Goal: Task Accomplishment & Management: Use online tool/utility

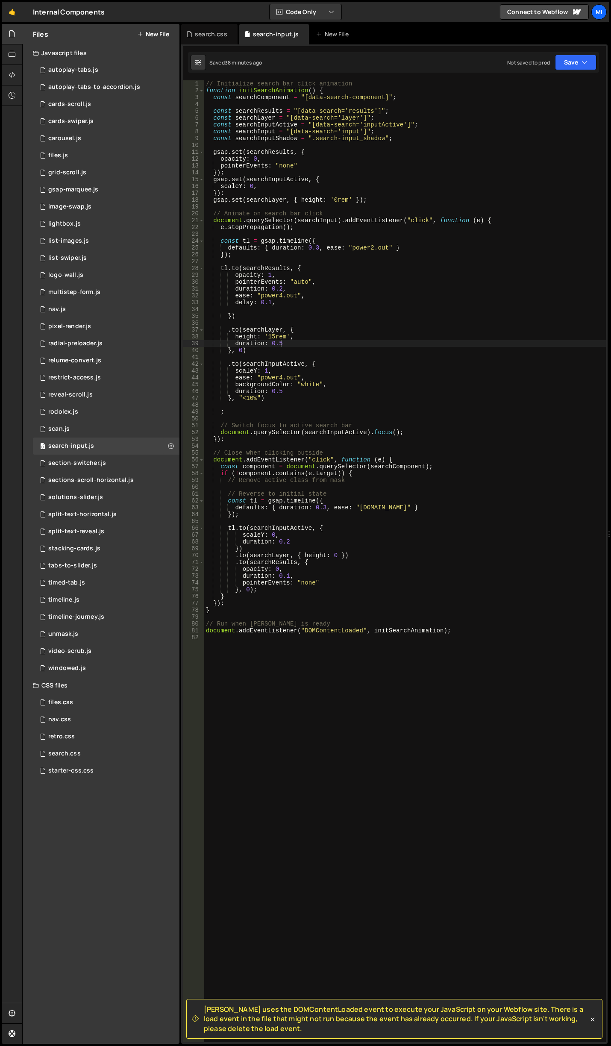
scroll to position [0, 5]
click at [323, 323] on div "// Initialize search bar click animation function initSearchAnimation ( ) { con…" at bounding box center [405, 567] width 402 height 975
click at [305, 263] on div "// Initialize search bar click animation function initSearchAnimation ( ) { con…" at bounding box center [405, 567] width 402 height 975
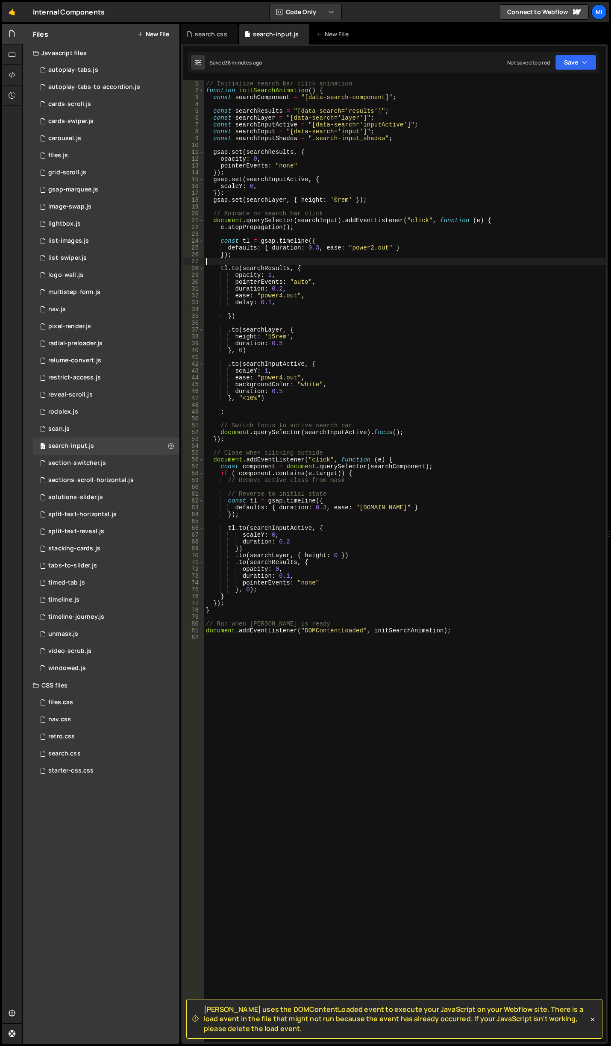
type textarea "."
type textarea "});"
type textarea "."
click at [271, 357] on div "// Initialize search bar click animation function initSearchAnimation ( ) { con…" at bounding box center [405, 567] width 402 height 975
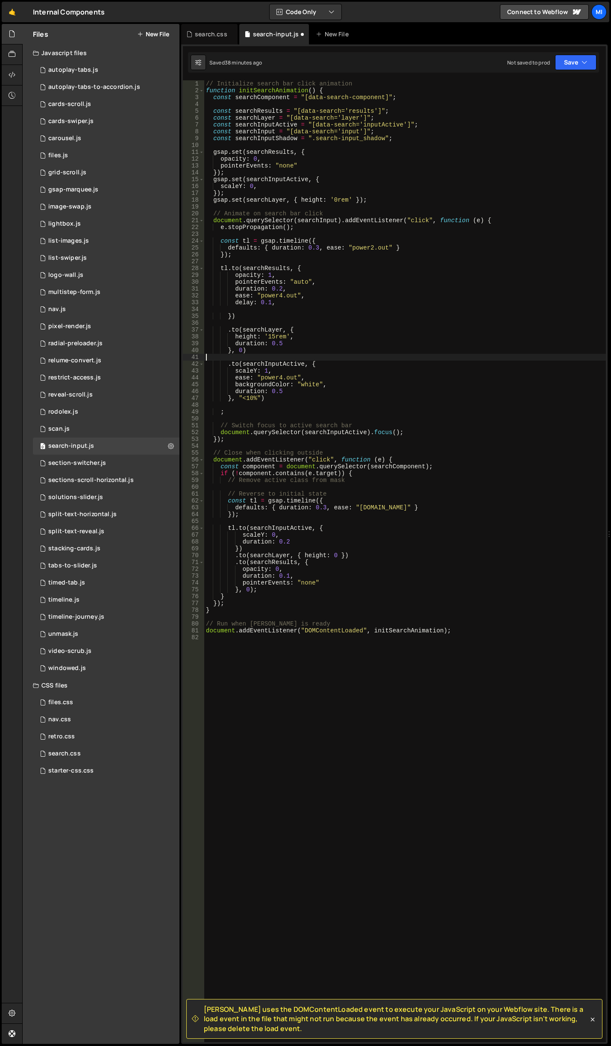
scroll to position [0, 0]
type textarea ".to(searchInputActive, {"
click at [308, 174] on div "// Initialize search bar click animation function initSearchAnimation ( ) { con…" at bounding box center [405, 567] width 402 height 975
click at [271, 183] on div "// Initialize search bar click animation function initSearchAnimation ( ) { con…" at bounding box center [405, 567] width 402 height 975
type textarea "scaleY: 0,"
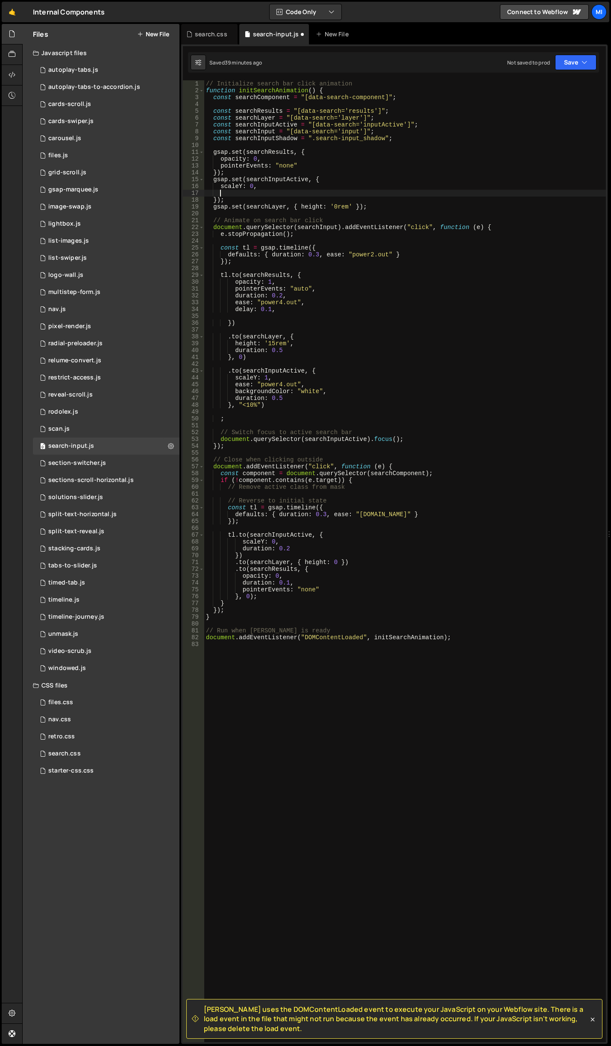
scroll to position [0, 0]
type textarea "X"
click at [308, 176] on div "// Initialize search bar click animation function initSearchAnimation ( ) { con…" at bounding box center [405, 567] width 402 height 975
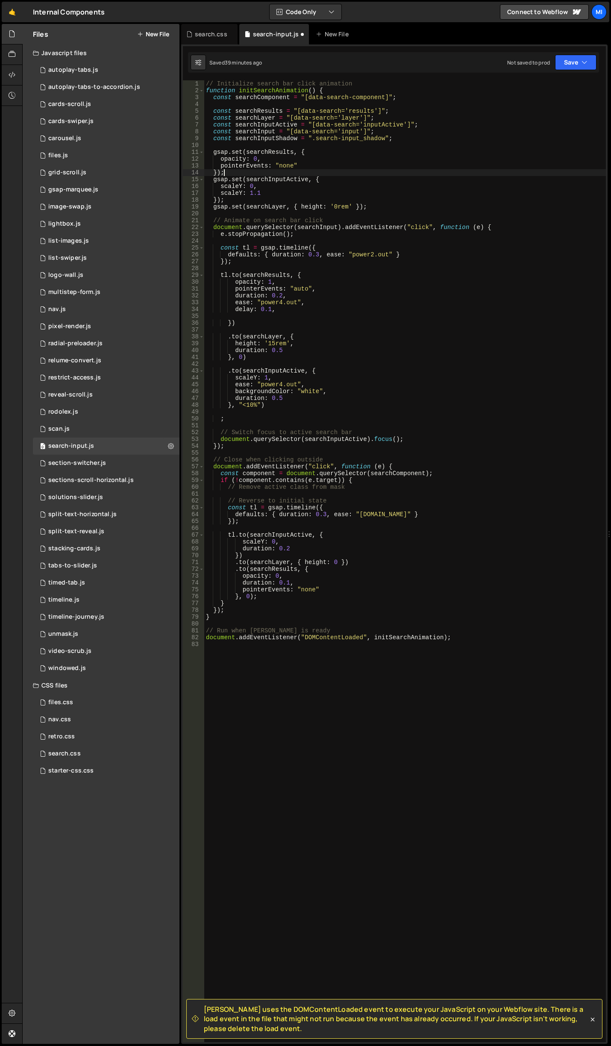
click at [319, 375] on div "// Initialize search bar click animation function initSearchAnimation ( ) { con…" at bounding box center [405, 567] width 402 height 975
type textarea "scaleY: 1,"
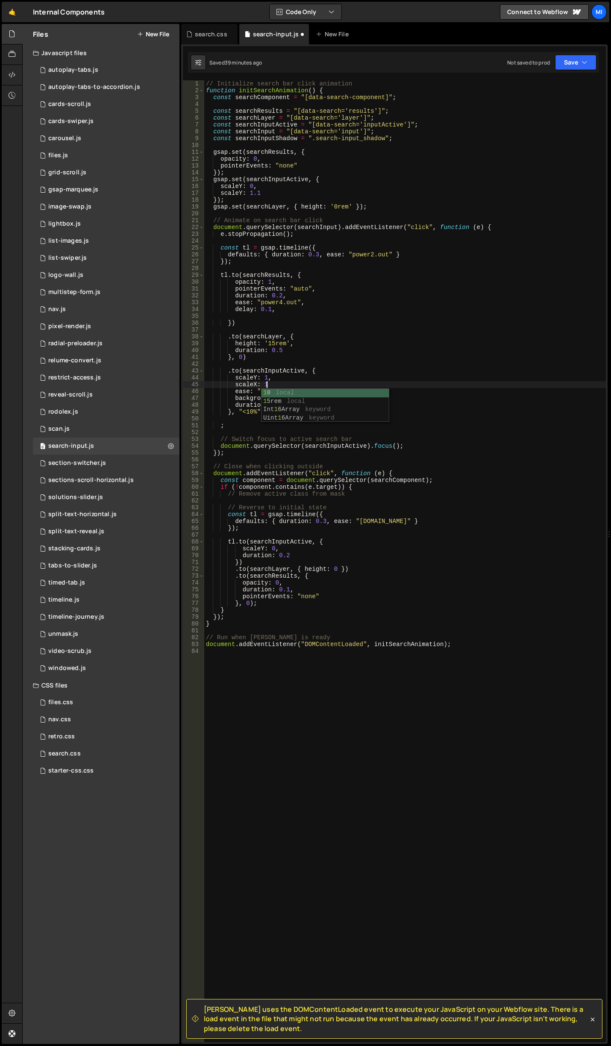
scroll to position [0, 4]
click at [304, 230] on div "// Initialize search bar click animation function initSearchAnimation ( ) { con…" at bounding box center [405, 567] width 402 height 975
click at [239, 192] on div "// Initialize search bar click animation function initSearchAnimation ( ) { con…" at bounding box center [405, 567] width 402 height 975
click at [328, 575] on div "// Initialize search bar click animation function initSearchAnimation ( ) { con…" at bounding box center [405, 567] width 402 height 975
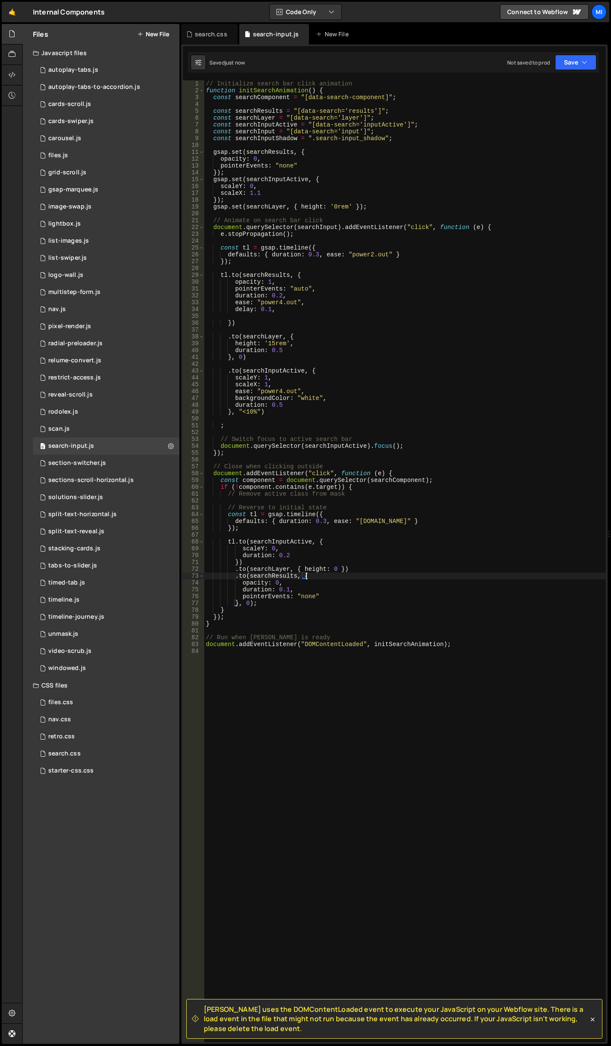
click at [314, 549] on div "// Initialize search bar click animation function initSearchAnimation ( ) { con…" at bounding box center [405, 567] width 402 height 975
type textarea "scaleY: 0,"
click at [253, 190] on div "// Initialize search bar click animation function initSearchAnimation ( ) { con…" at bounding box center [405, 567] width 402 height 975
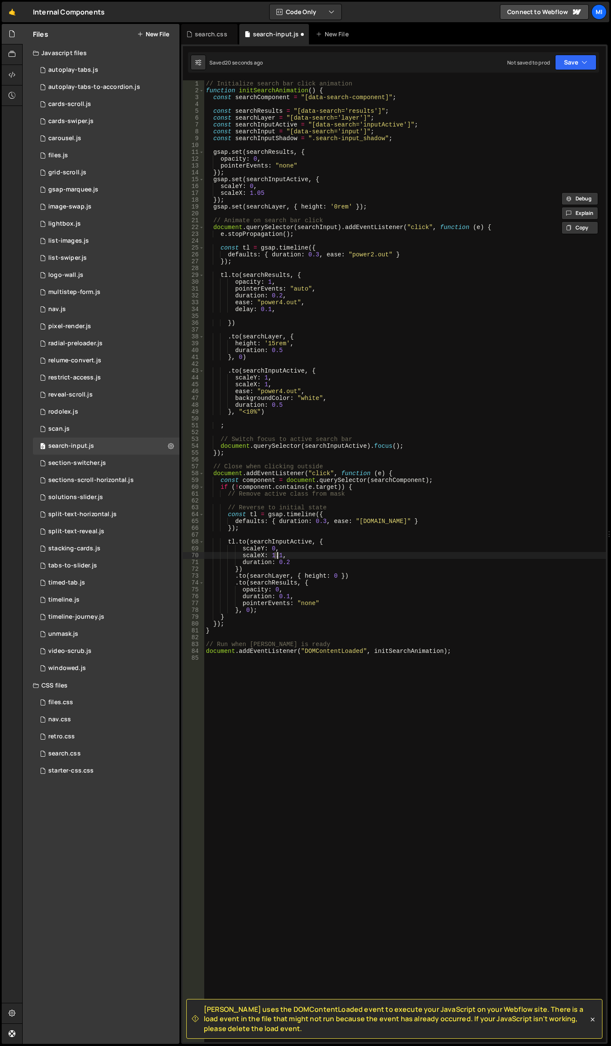
drag, startPoint x: 272, startPoint y: 555, endPoint x: 297, endPoint y: 517, distance: 45.6
click at [279, 554] on div "// Initialize search bar click animation function initSearchAnimation ( ) { con…" at bounding box center [405, 567] width 402 height 975
paste textarea "1.05"
click at [275, 558] on div "// Initialize search bar click animation function initSearchAnimation ( ) { con…" at bounding box center [405, 567] width 402 height 975
click at [286, 559] on div "// Initialize search bar click animation function initSearchAnimation ( ) { con…" at bounding box center [405, 567] width 402 height 975
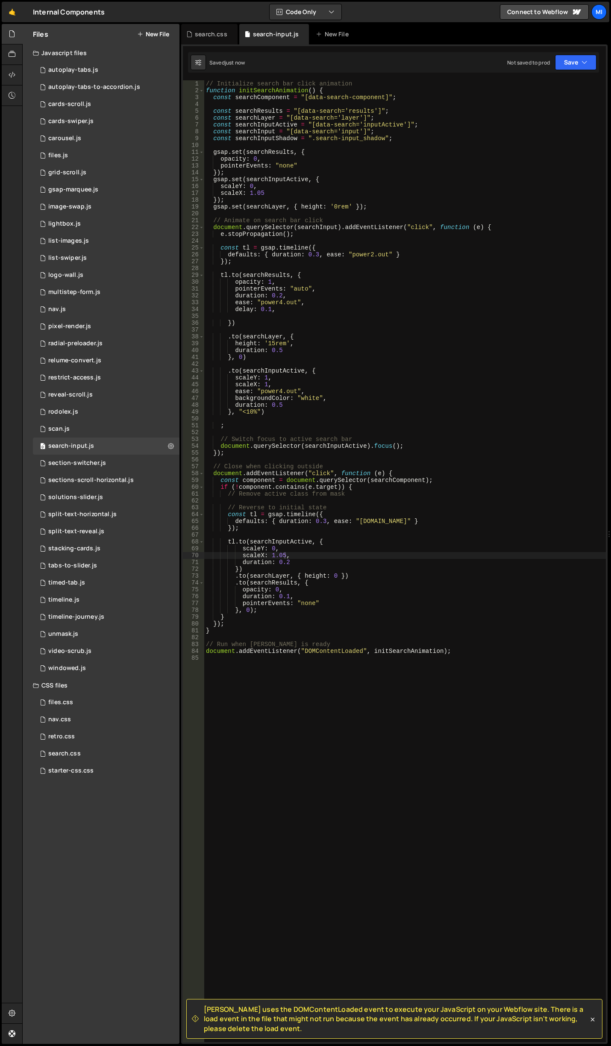
click at [398, 296] on div "// Initialize search bar click animation function initSearchAnimation ( ) { con…" at bounding box center [405, 567] width 402 height 975
click at [313, 196] on div "// Initialize search bar click animation function initSearchAnimation ( ) { con…" at bounding box center [405, 567] width 402 height 975
type textarea "scaleX: 1.05"
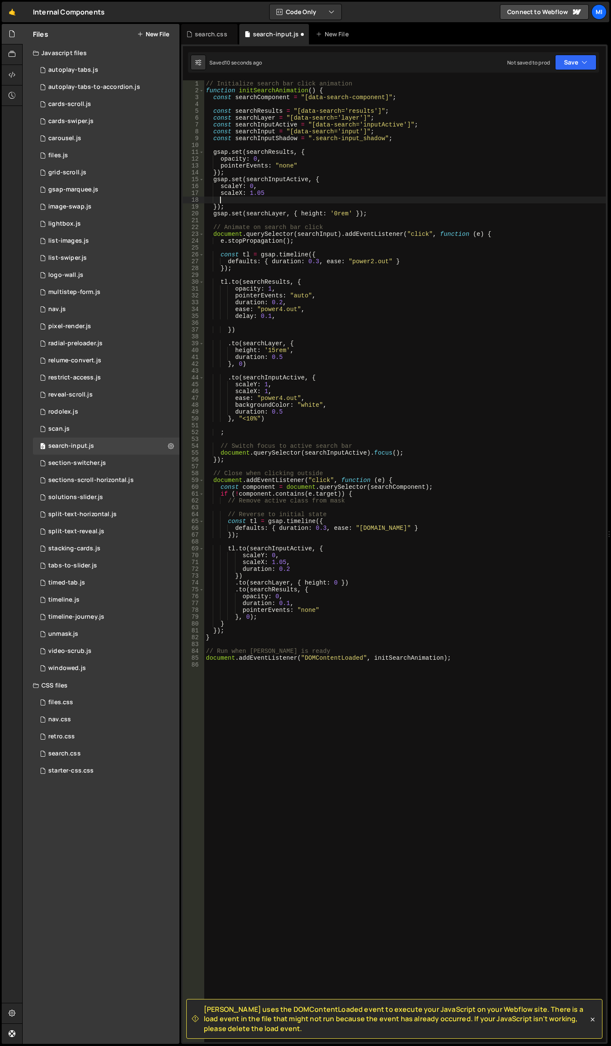
type textarea "y"
type textarea "Y"
click at [304, 314] on div "// Initialize search bar click animation function initSearchAnimation ( ) { con…" at bounding box center [405, 567] width 402 height 975
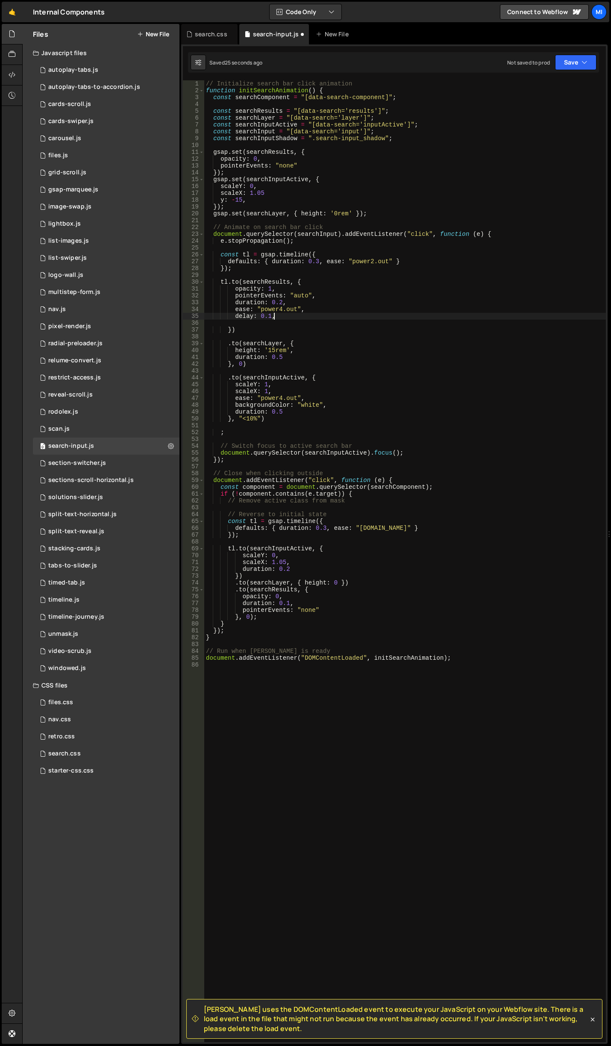
type textarea "delay: 0.1,"
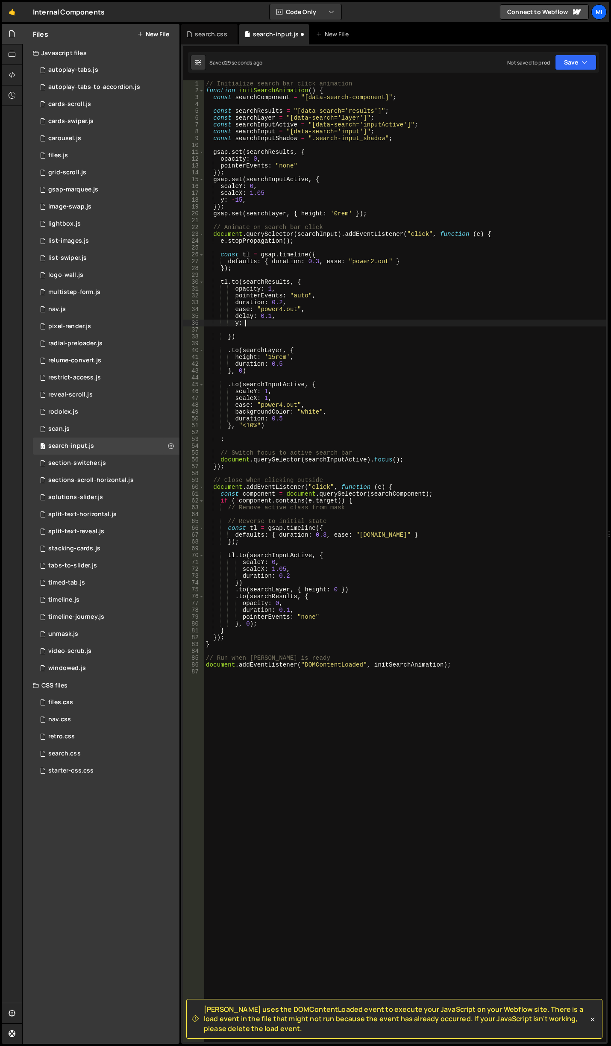
scroll to position [0, 3]
drag, startPoint x: 237, startPoint y: 320, endPoint x: 229, endPoint y: 320, distance: 7.7
click at [229, 320] on div "// Initialize search bar click animation function initSearchAnimation ( ) { con…" at bounding box center [405, 567] width 402 height 975
click at [331, 588] on div "// Initialize search bar click animation function initSearchAnimation ( ) { con…" at bounding box center [405, 567] width 402 height 975
click at [327, 573] on div "// Initialize search bar click animation function initSearchAnimation ( ) { con…" at bounding box center [405, 567] width 402 height 975
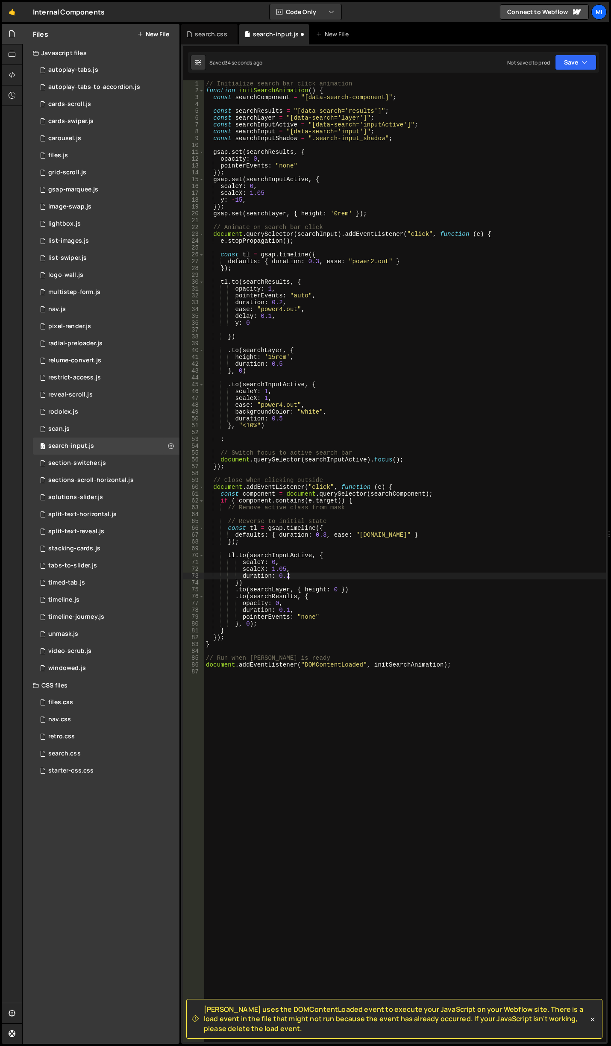
type textarea "duration: 0.2"
click at [405, 582] on div "// Initialize search bar click animation function initSearchAnimation ( ) { con…" at bounding box center [405, 567] width 402 height 975
click at [269, 196] on div "// Initialize search bar click animation function initSearchAnimation ( ) { con…" at bounding box center [405, 567] width 402 height 975
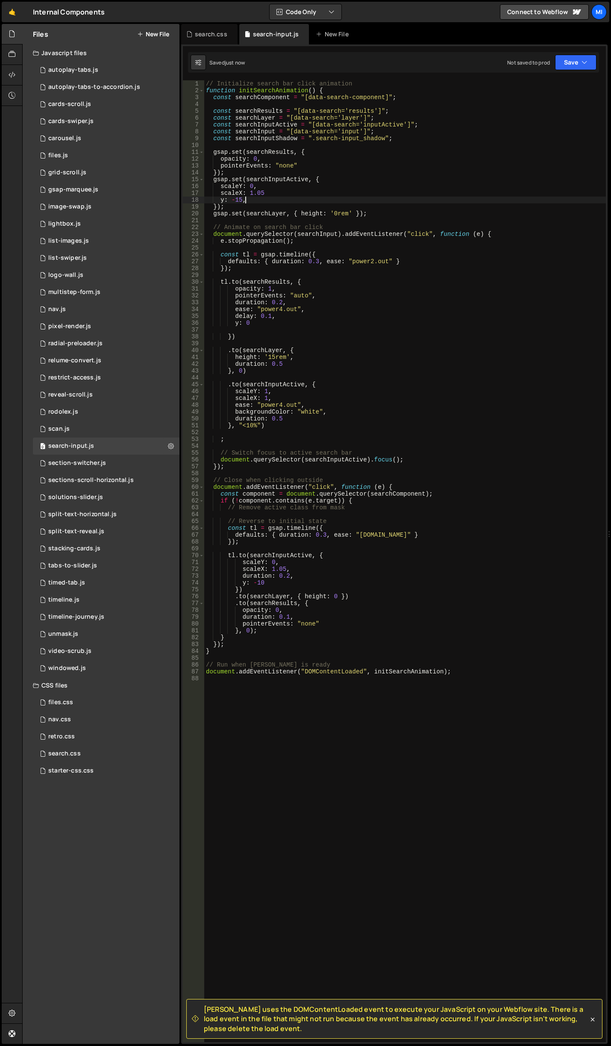
click at [273, 193] on div "// Initialize search bar click animation function initSearchAnimation ( ) { con…" at bounding box center [405, 567] width 402 height 975
click at [335, 307] on div "// Initialize search bar click animation function initSearchAnimation ( ) { con…" at bounding box center [405, 567] width 402 height 975
click at [251, 322] on div "// Initialize search bar click animation function initSearchAnimation ( ) { con…" at bounding box center [405, 567] width 402 height 975
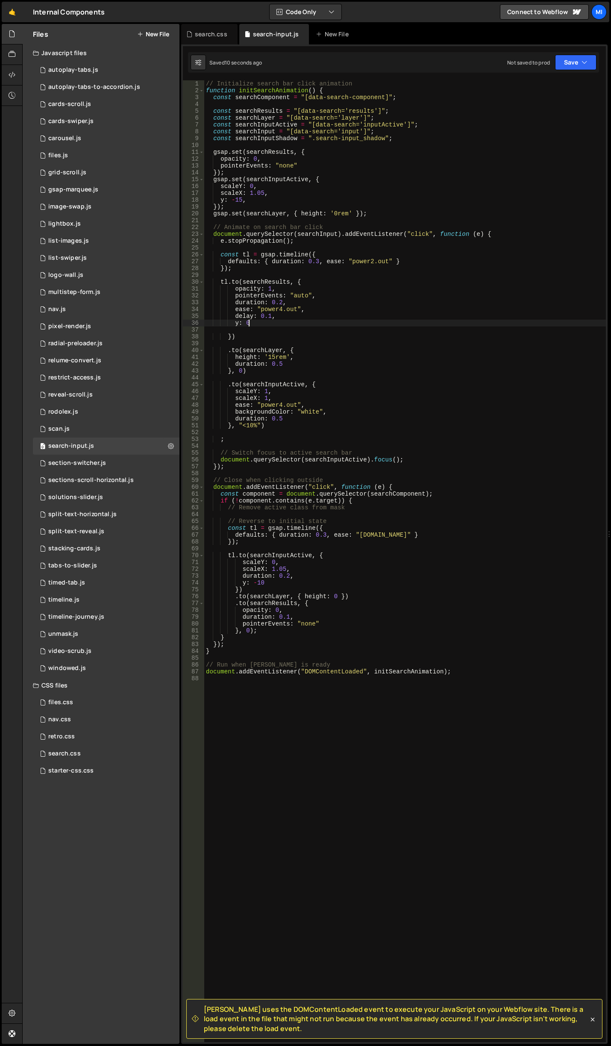
click at [251, 322] on div "// Initialize search bar click animation function initSearchAnimation ( ) { con…" at bounding box center [405, 567] width 402 height 975
drag, startPoint x: 266, startPoint y: 317, endPoint x: 260, endPoint y: 317, distance: 6.4
click at [260, 317] on div "// Initialize search bar click animation function initSearchAnimation ( ) { con…" at bounding box center [405, 567] width 402 height 975
click at [257, 324] on div "// Initialize search bar click animation function initSearchAnimation ( ) { con…" at bounding box center [405, 567] width 402 height 975
type textarea "y: 0"
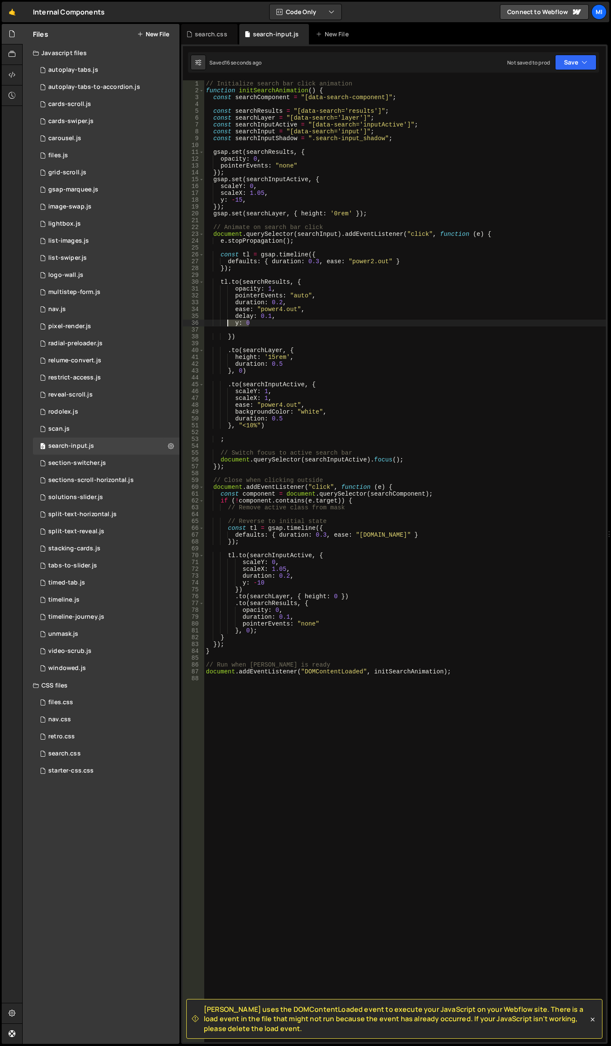
drag, startPoint x: 255, startPoint y: 324, endPoint x: 227, endPoint y: 320, distance: 28.4
click at [226, 321] on div "// Initialize search bar click animation function initSearchAnimation ( ) { con…" at bounding box center [405, 567] width 402 height 975
click at [299, 396] on div "// Initialize search bar click animation function initSearchAnimation ( ) { con…" at bounding box center [405, 567] width 402 height 975
type textarea "scaleX: 1,"
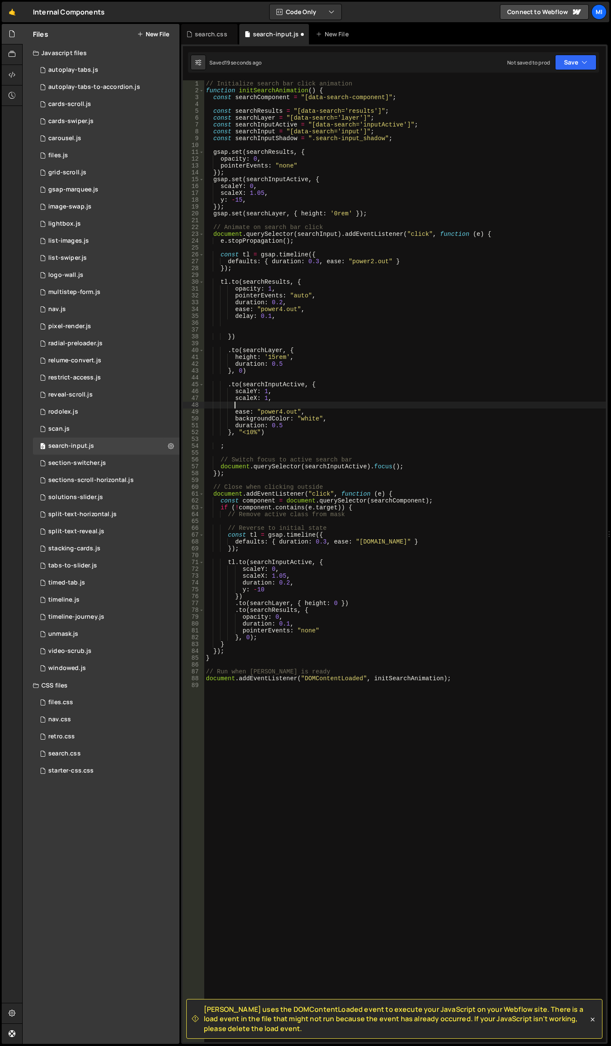
paste textarea "y: 0"
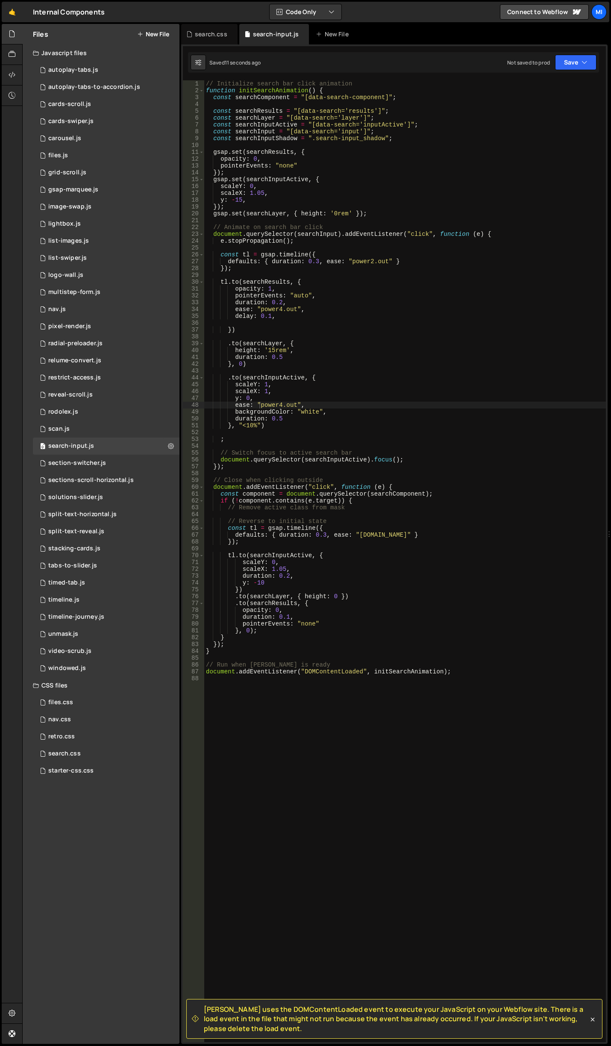
click at [283, 405] on div "// Initialize search bar click animation function initSearchAnimation ( ) { con…" at bounding box center [405, 567] width 402 height 975
drag, startPoint x: 325, startPoint y: 413, endPoint x: 199, endPoint y: 408, distance: 126.5
click at [199, 408] on div "ease: "power4.out", 1 2 3 4 5 6 7 8 9 10 11 12 13 14 15 16 17 18 19 20 21 22 23…" at bounding box center [394, 561] width 423 height 962
type textarea "backgroundColor: "white","
click at [308, 246] on div "// Initialize search bar click animation function initSearchAnimation ( ) { con…" at bounding box center [405, 567] width 402 height 975
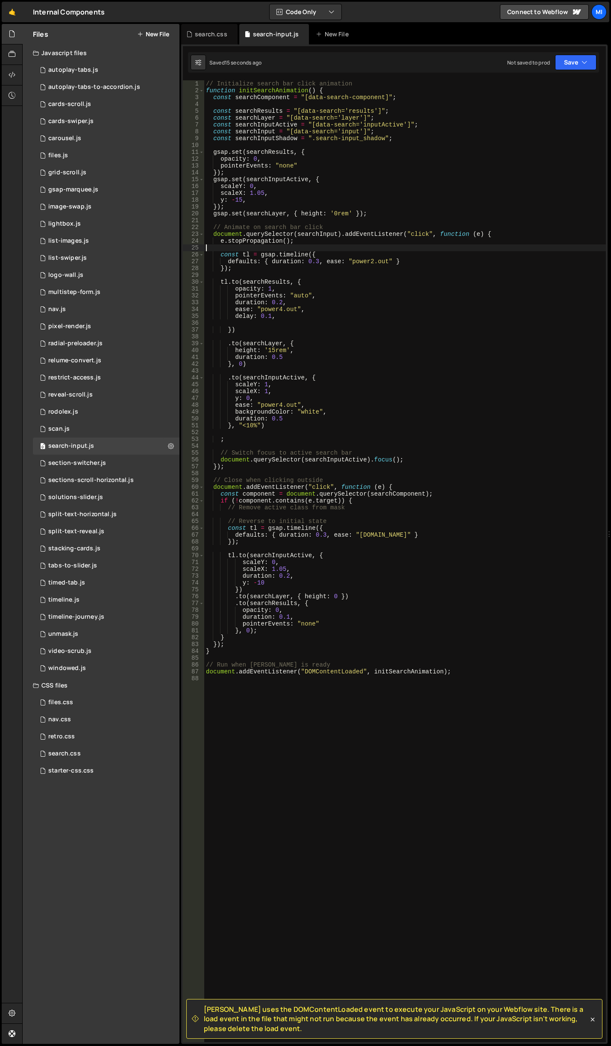
scroll to position [0, 0]
click at [322, 419] on div "// Initialize search bar click animation function initSearchAnimation ( ) { con…" at bounding box center [405, 567] width 402 height 975
click at [322, 411] on div "// Initialize search bar click animation function initSearchAnimation ( ) { con…" at bounding box center [405, 567] width 402 height 975
drag, startPoint x: 283, startPoint y: 417, endPoint x: 270, endPoint y: 416, distance: 12.8
click at [270, 416] on div "// Initialize search bar click animation function initSearchAnimation ( ) { con…" at bounding box center [405, 567] width 402 height 975
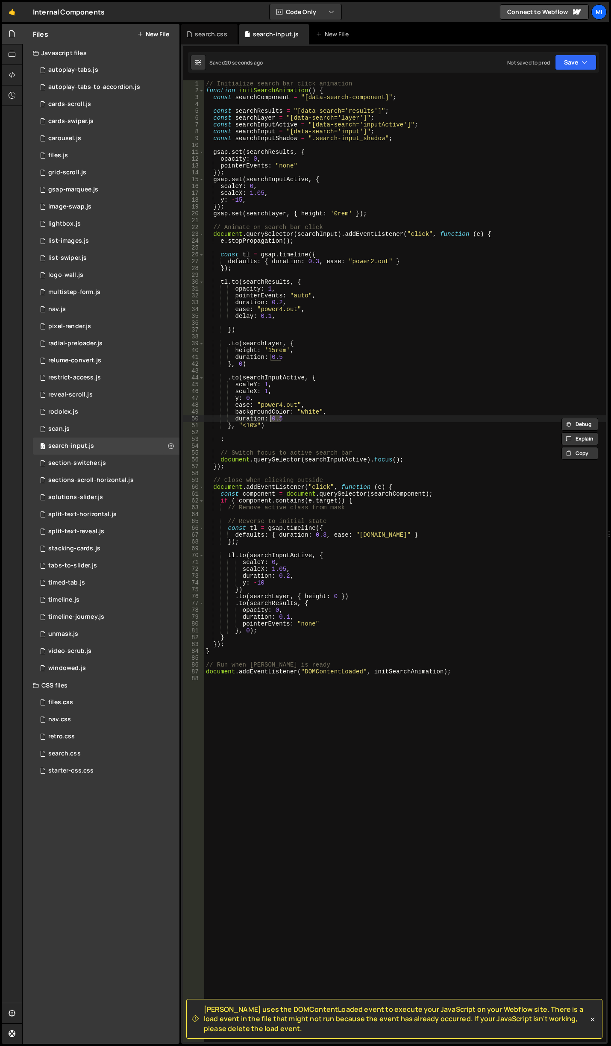
scroll to position [0, 4]
click at [274, 422] on div "// Initialize search bar click animation function initSearchAnimation ( ) { con…" at bounding box center [405, 567] width 402 height 975
click at [276, 420] on div "// Initialize search bar click animation function initSearchAnimation ( ) { con…" at bounding box center [405, 567] width 402 height 975
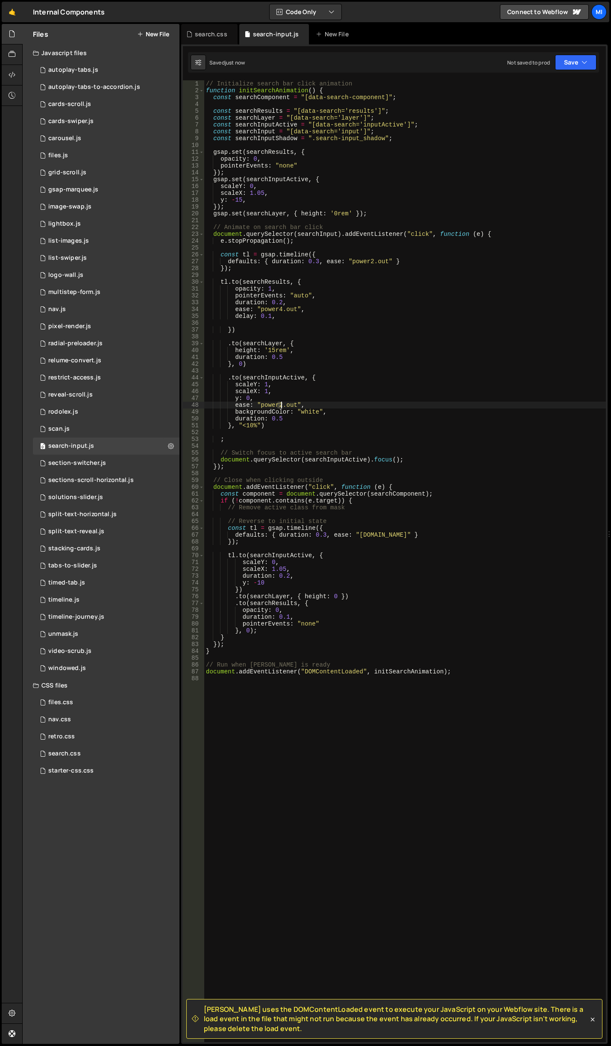
drag, startPoint x: 276, startPoint y: 402, endPoint x: 280, endPoint y: 399, distance: 4.5
click at [280, 402] on div "// Initialize search bar click animation function initSearchAnimation ( ) { con…" at bounding box center [405, 567] width 402 height 975
click at [317, 427] on div "// Initialize search bar click animation function initSearchAnimation ( ) { con…" at bounding box center [405, 567] width 402 height 975
click at [278, 417] on div "// Initialize search bar click animation function initSearchAnimation ( ) { con…" at bounding box center [405, 567] width 402 height 975
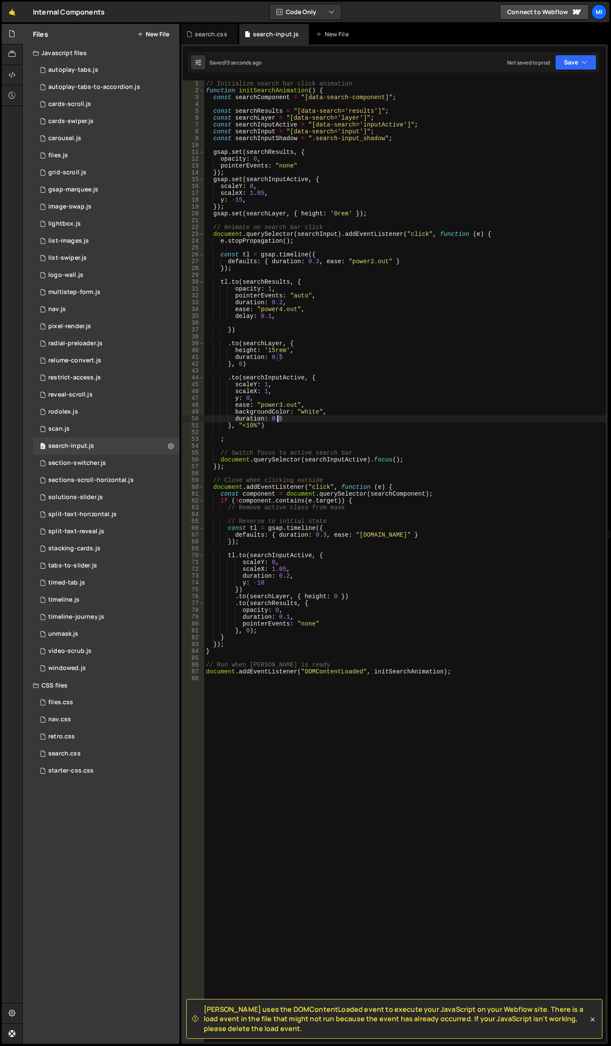
scroll to position [0, 5]
click at [220, 139] on div "// Initialize search bar click animation function initSearchAnimation ( ) { con…" at bounding box center [405, 567] width 402 height 975
type textarea "const searchInputShadow = ".search-input_shadow";"
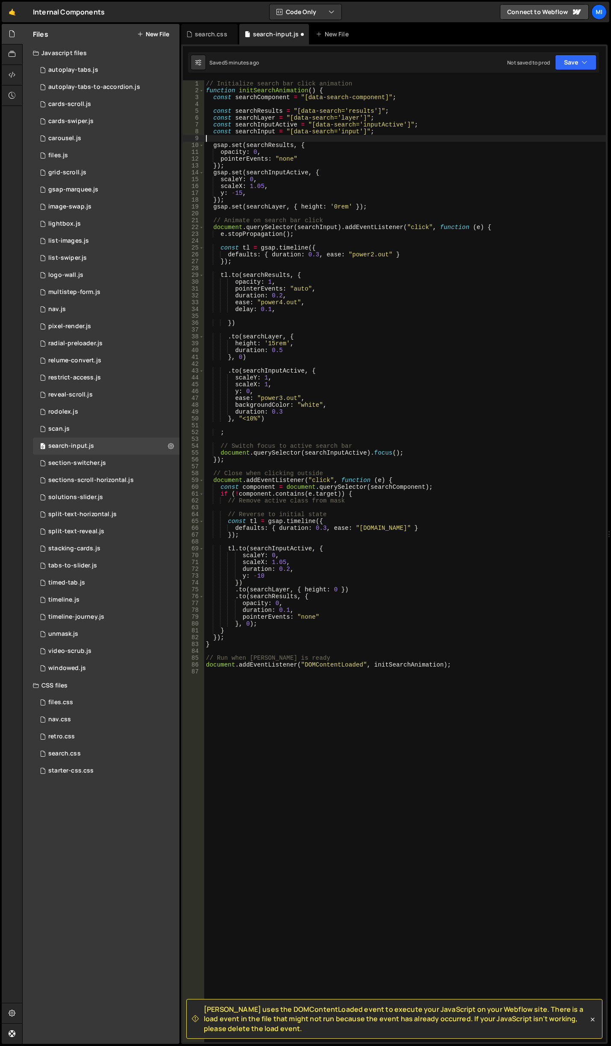
scroll to position [0, 0]
click at [419, 449] on div "// Initialize search bar click animation function initSearchAnimation ( ) { con…" at bounding box center [405, 567] width 402 height 975
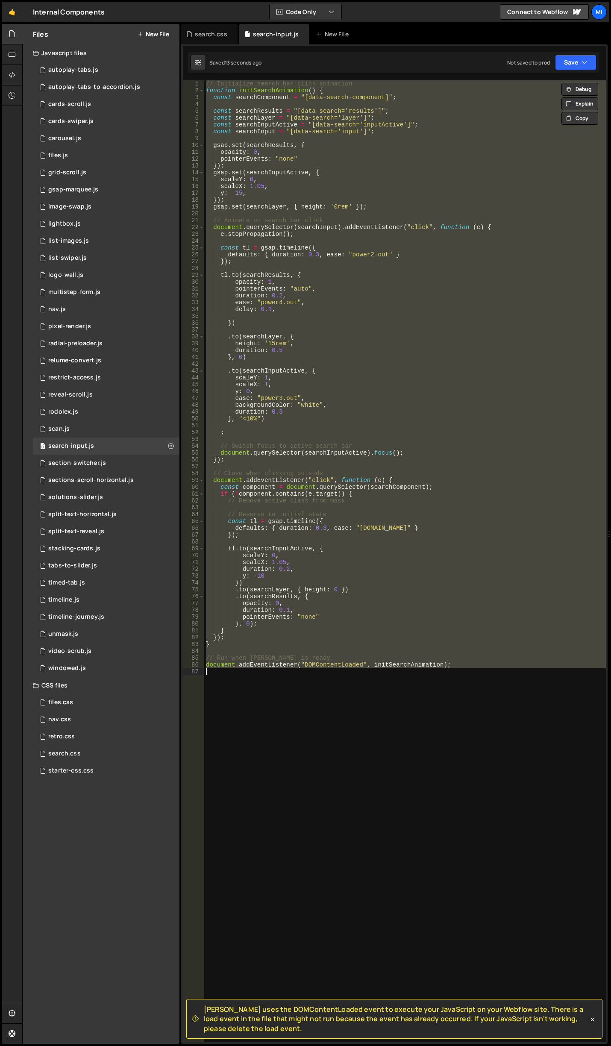
click at [391, 202] on div "// Initialize search bar click animation function initSearchAnimation ( ) { con…" at bounding box center [405, 561] width 402 height 962
click at [348, 323] on div "// Initialize search bar click animation function initSearchAnimation ( ) { con…" at bounding box center [405, 561] width 402 height 962
paste textarea
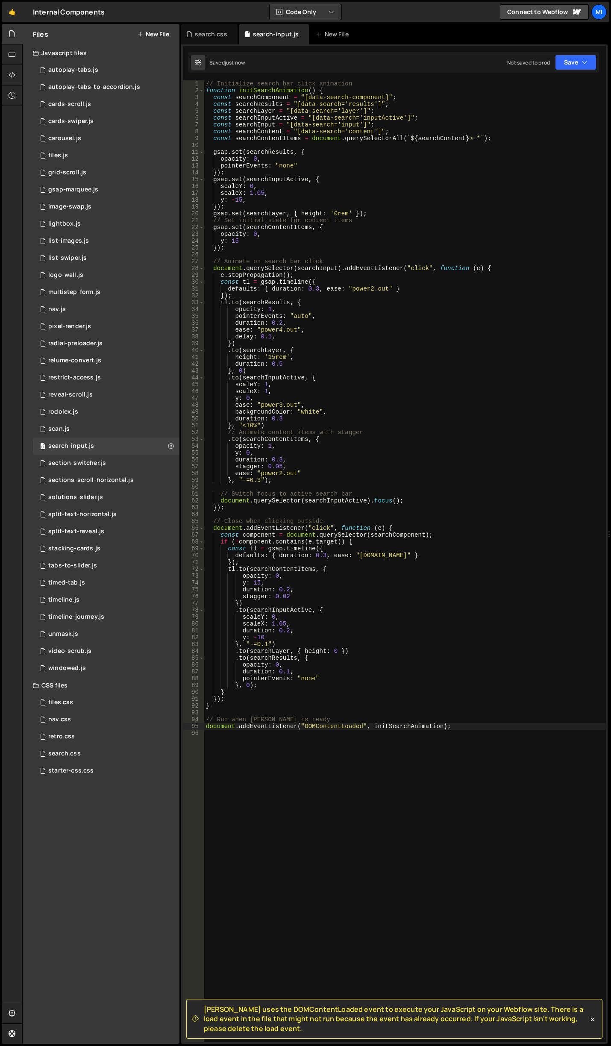
click at [435, 567] on div "// Initialize search bar click animation function initSearchAnimation ( ) { con…" at bounding box center [405, 567] width 402 height 975
click at [317, 669] on div "// Initialize search bar click animation function initSearchAnimation ( ) { con…" at bounding box center [405, 567] width 402 height 975
click at [318, 457] on div "// Initialize search bar click animation function initSearchAnimation ( ) { con…" at bounding box center [405, 567] width 402 height 975
click at [278, 465] on div "// Initialize search bar click animation function initSearchAnimation ( ) { con…" at bounding box center [405, 567] width 402 height 975
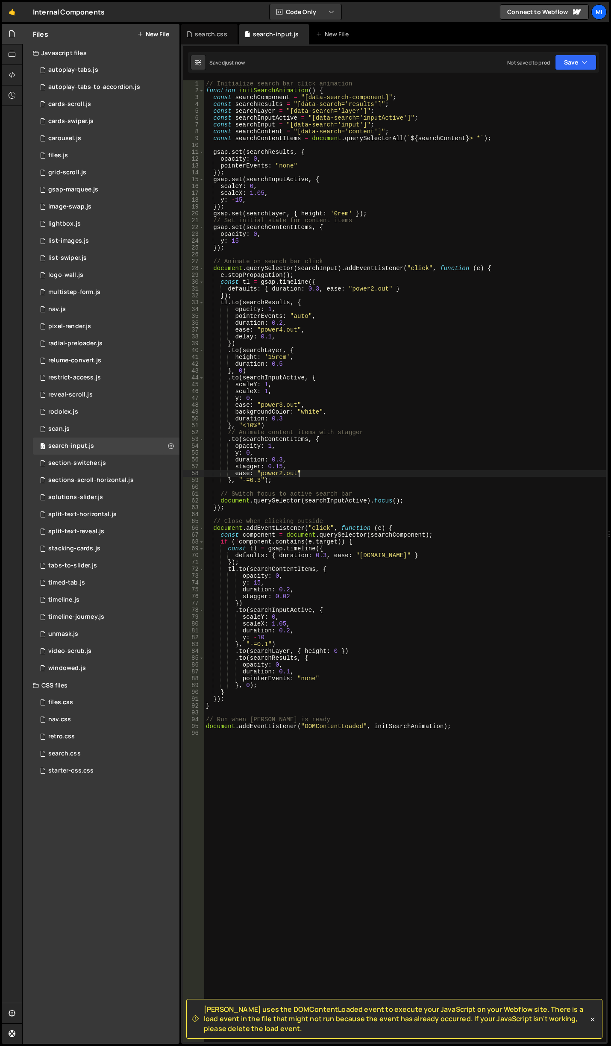
click at [366, 475] on div "// Initialize search bar click animation function initSearchAnimation ( ) { con…" at bounding box center [405, 567] width 402 height 975
click at [294, 468] on div "// Initialize search bar click animation function initSearchAnimation ( ) { con…" at bounding box center [405, 567] width 402 height 975
drag, startPoint x: 267, startPoint y: 465, endPoint x: 281, endPoint y: 464, distance: 14.1
click at [281, 464] on div "// Initialize search bar click animation function initSearchAnimation ( ) { con…" at bounding box center [405, 567] width 402 height 975
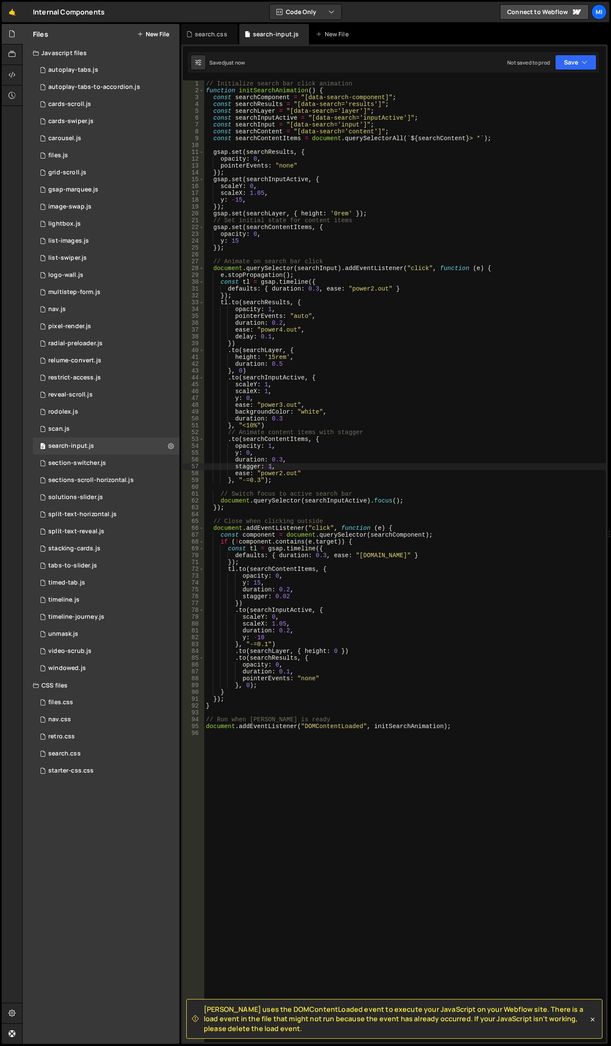
click at [398, 437] on div "// Initialize search bar click animation function initSearchAnimation ( ) { con…" at bounding box center [405, 567] width 402 height 975
type textarea "stagger: 0.15,"
click at [210, 32] on div "search.css" at bounding box center [211, 34] width 32 height 9
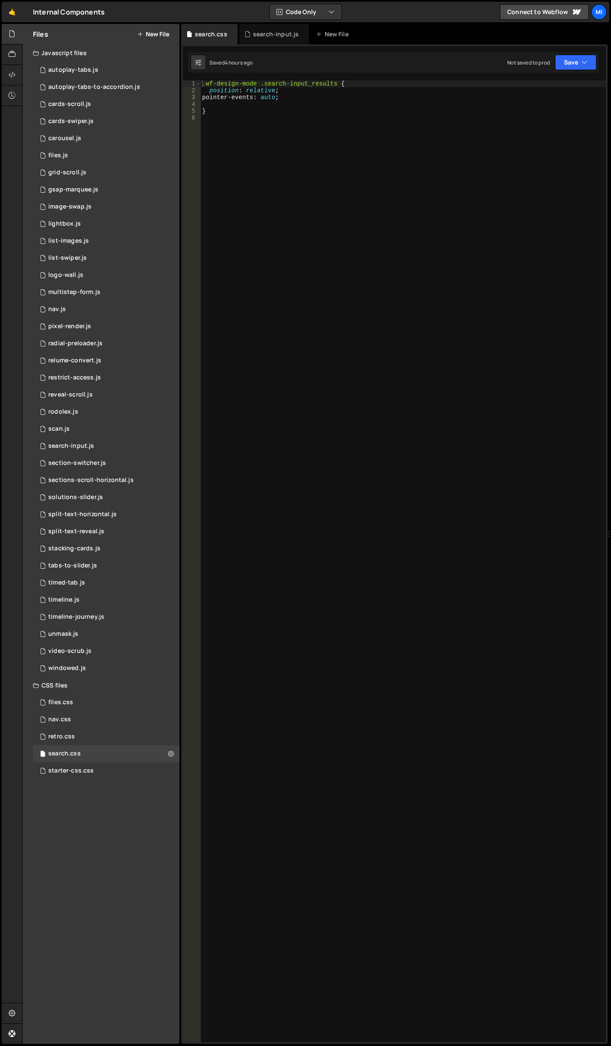
click at [382, 375] on div ".wf-design-mode .search-input_results { position : relative ; pointer-events : …" at bounding box center [402, 567] width 405 height 974
paste textarea "search-input_layer"
type textarea ".search-input_layer {}"
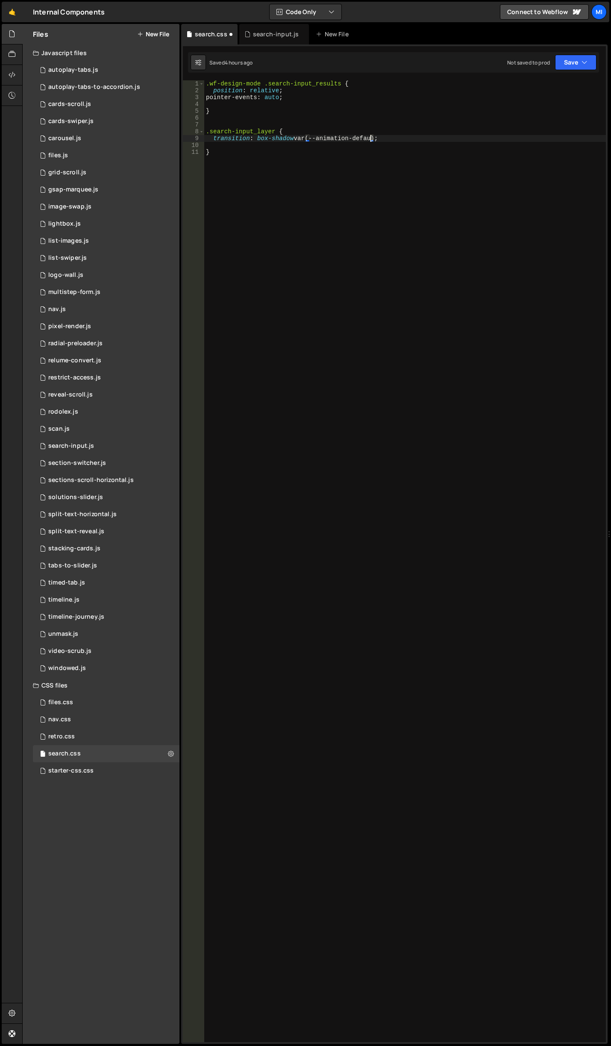
scroll to position [0, 12]
type textarea "transition: box-shadow var(--animation-default-half);"
click at [331, 223] on div ".wf-design-mode .search-input_results { position : relative ; pointer-events : …" at bounding box center [405, 567] width 402 height 975
click at [289, 132] on div ".wf-design-mode .search-input_results { position : relative ; pointer-events : …" at bounding box center [405, 567] width 402 height 975
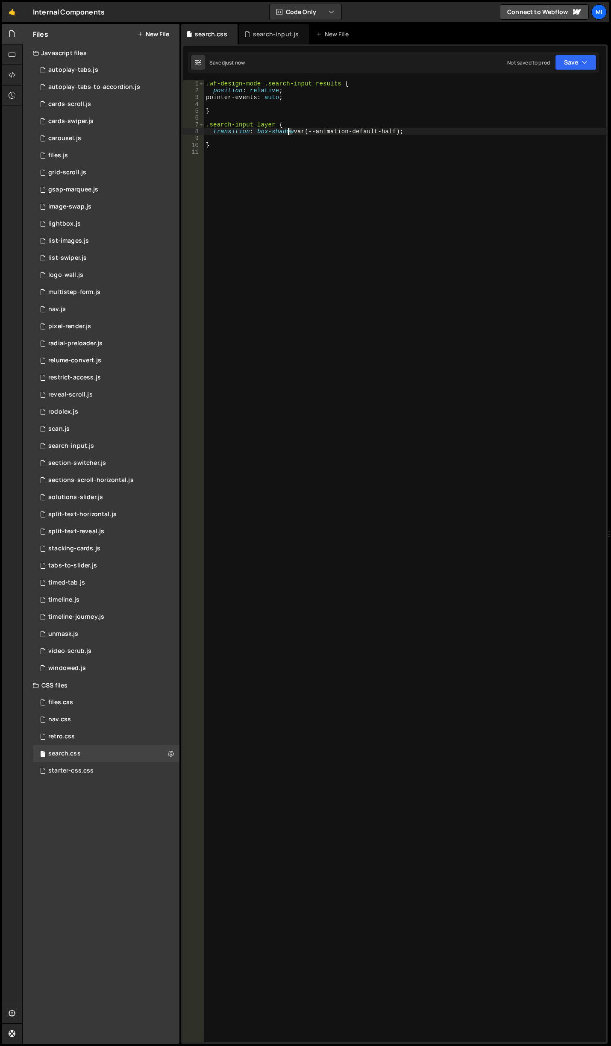
type textarea "transition: box-shadow var(--animation-default-half);"
click at [287, 251] on div ".wf-design-mode .search-input_results { position : relative ; pointer-events : …" at bounding box center [405, 567] width 402 height 975
click at [276, 41] on div "search-input.js" at bounding box center [274, 34] width 70 height 21
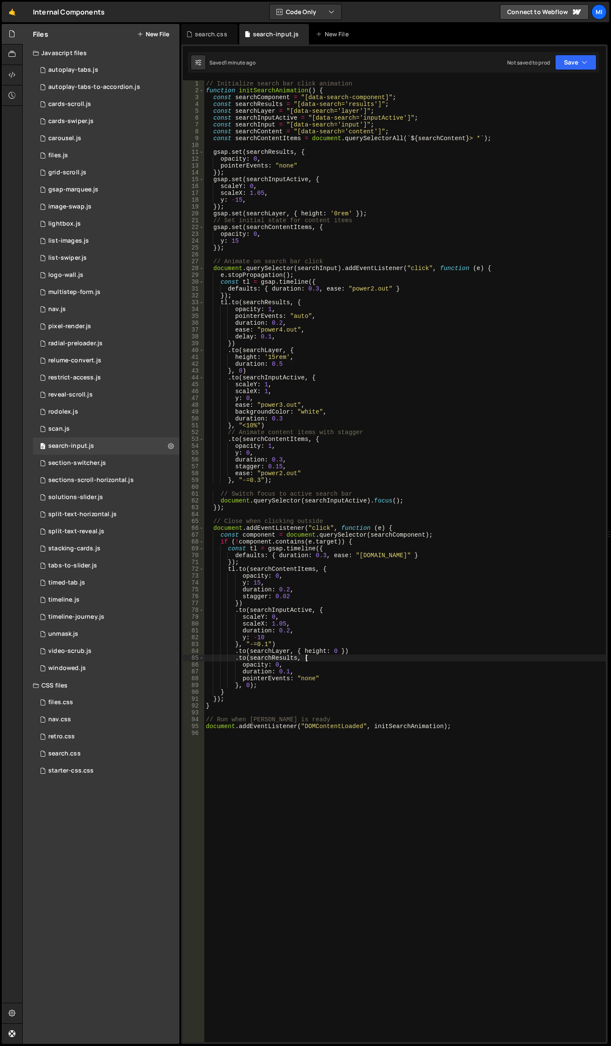
click at [309, 657] on div "// Initialize search bar click animation function initSearchAnimation ( ) { con…" at bounding box center [405, 567] width 402 height 975
drag, startPoint x: 278, startPoint y: 670, endPoint x: 287, endPoint y: 670, distance: 9.4
click at [287, 670] on div "// Initialize search bar click animation function initSearchAnimation ( ) { con…" at bounding box center [405, 567] width 402 height 975
click at [355, 597] on div "// Initialize search bar click animation function initSearchAnimation ( ) { con…" at bounding box center [405, 567] width 402 height 975
drag, startPoint x: 270, startPoint y: 458, endPoint x: 281, endPoint y: 457, distance: 12.0
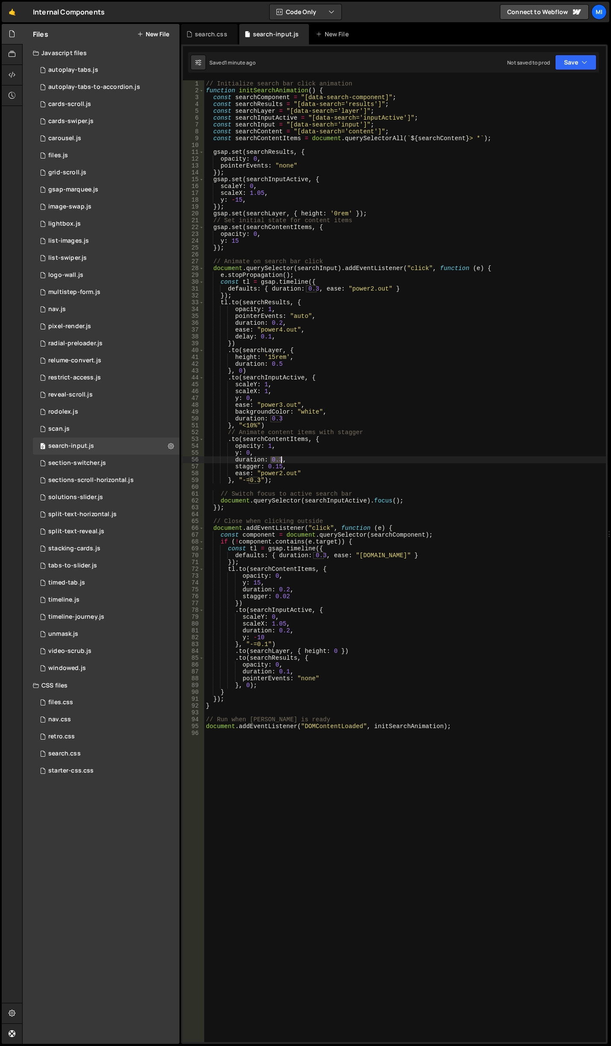
click at [281, 457] on div "// Initialize search bar click animation function initSearchAnimation ( ) { con…" at bounding box center [405, 567] width 402 height 975
click at [261, 410] on div "// Initialize search bar click animation function initSearchAnimation ( ) { con…" at bounding box center [405, 567] width 402 height 975
click at [276, 463] on div "// Initialize search bar click animation function initSearchAnimation ( ) { con…" at bounding box center [405, 567] width 402 height 975
drag, startPoint x: 273, startPoint y: 464, endPoint x: 280, endPoint y: 464, distance: 6.8
click at [280, 464] on div "// Initialize search bar click animation function initSearchAnimation ( ) { con…" at bounding box center [405, 567] width 402 height 975
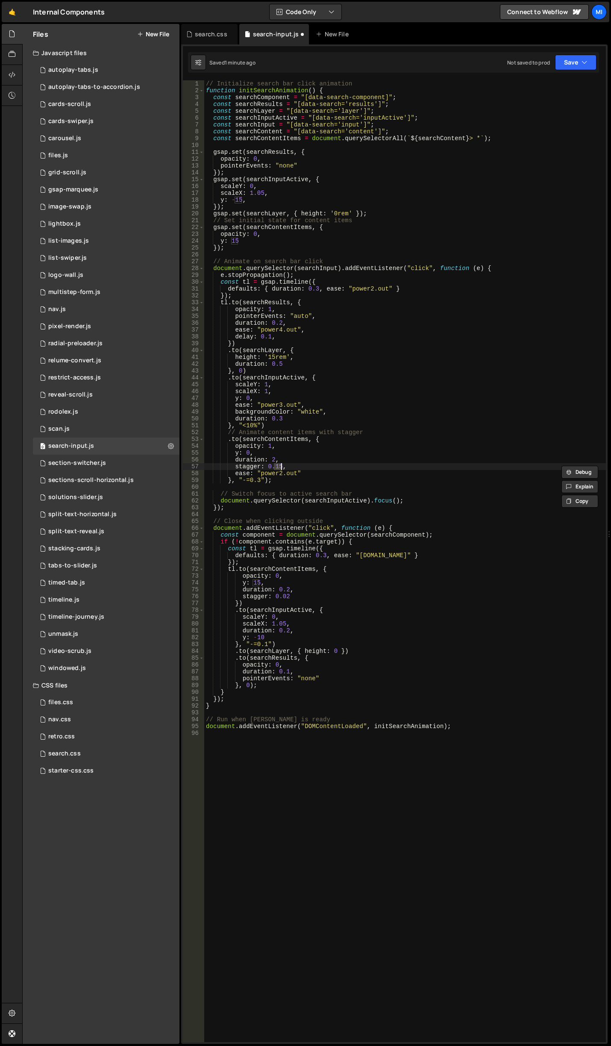
scroll to position [0, 5]
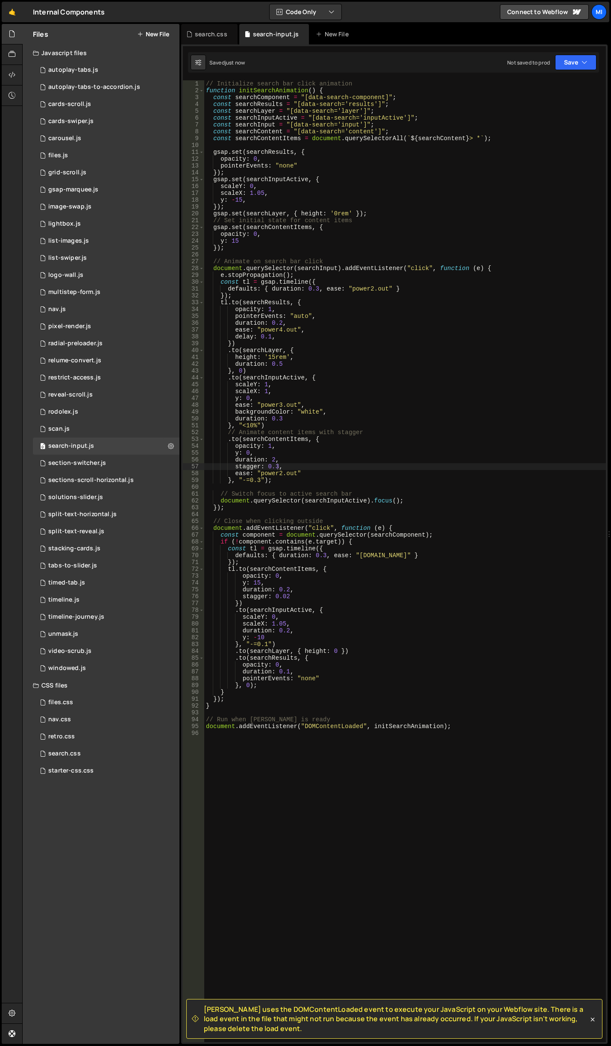
click at [342, 466] on div "// Initialize search bar click animation function initSearchAnimation ( ) { con…" at bounding box center [405, 567] width 402 height 975
click at [331, 463] on div "// Initialize search bar click animation function initSearchAnimation ( ) { con…" at bounding box center [405, 567] width 402 height 975
drag, startPoint x: 475, startPoint y: 143, endPoint x: 193, endPoint y: 140, distance: 282.8
click at [193, 140] on div "duration: 0.3, 1 2 3 4 5 6 7 8 9 10 11 12 13 14 15 16 17 18 19 20 21 22 23 24 2…" at bounding box center [394, 561] width 423 height 962
click at [278, 365] on div "// Initialize search bar click animation function initSearchAnimation ( ) { con…" at bounding box center [405, 567] width 402 height 975
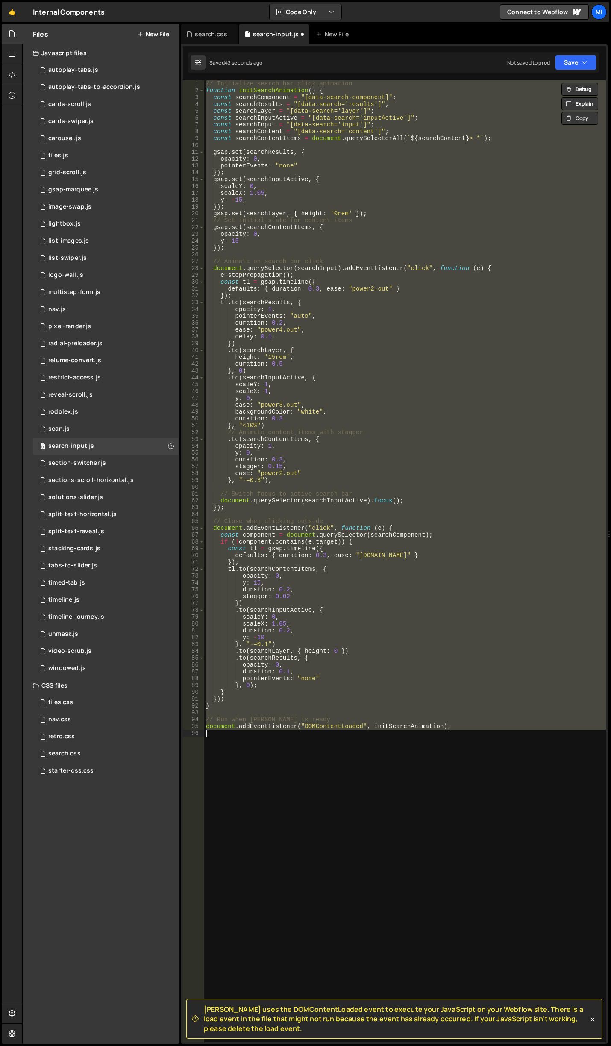
paste textarea
type textarea "document.addEventListener("DOMContentLoaded", initSearchAnimation);"
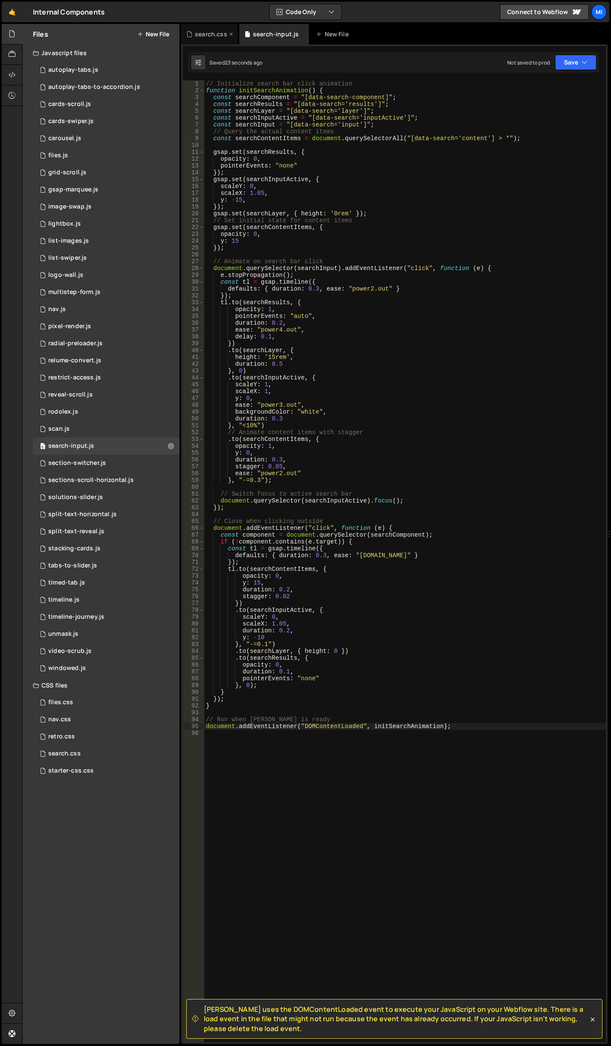
click at [203, 28] on div "search.css" at bounding box center [209, 34] width 56 height 21
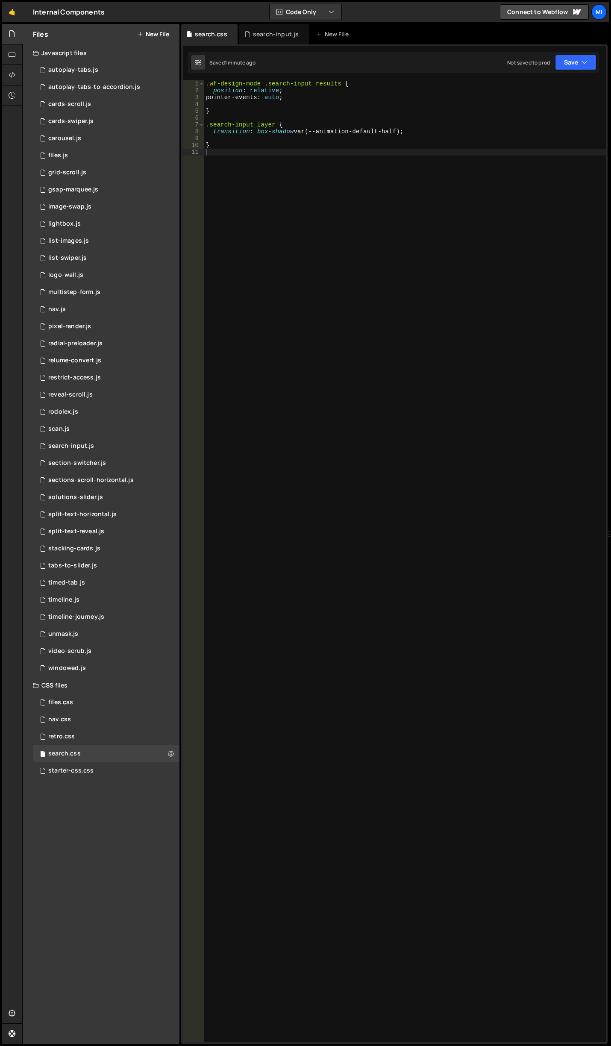
click at [322, 309] on div ".wf-design-mode .search-input_results { position : relative ; pointer-events : …" at bounding box center [405, 567] width 402 height 975
type textarea "i"
type textarea ".search"
drag, startPoint x: 269, startPoint y: 44, endPoint x: 269, endPoint y: 39, distance: 4.7
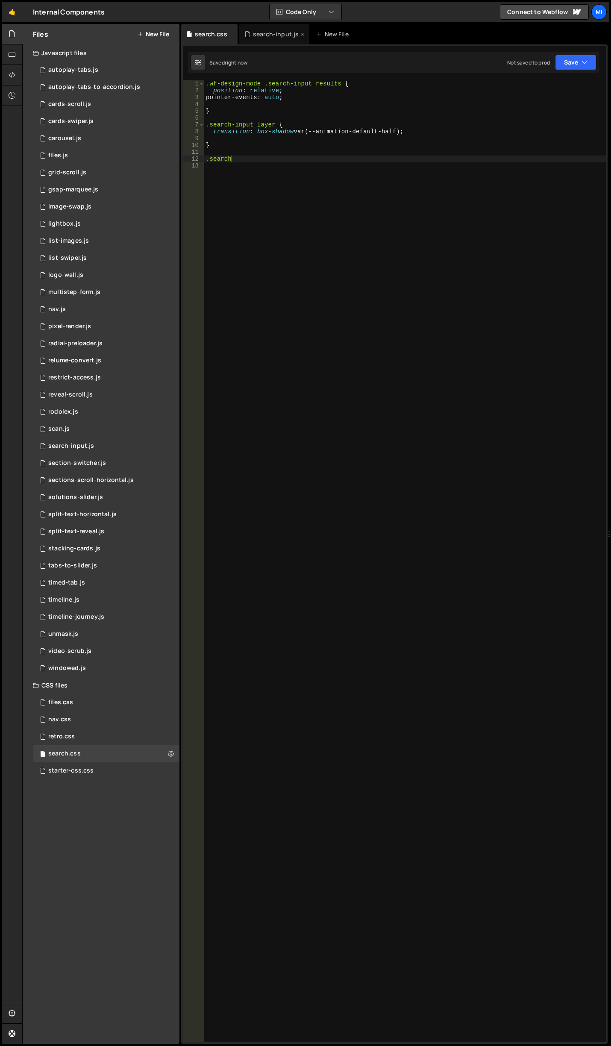
click at [268, 44] on div "search-input.js" at bounding box center [274, 34] width 70 height 21
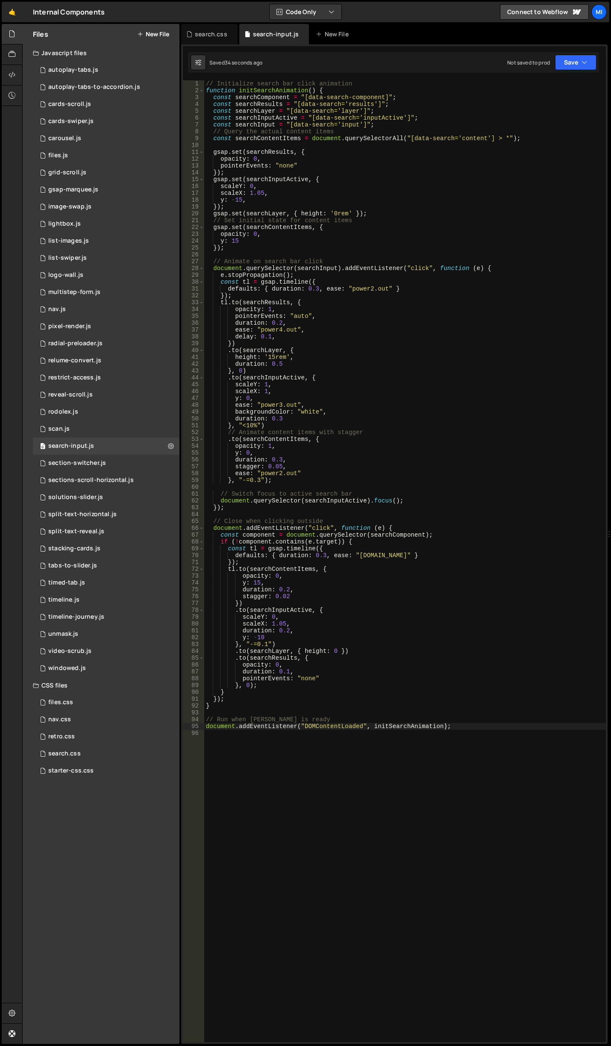
type textarea "const searchComponent = "[data-search-component]";"
drag, startPoint x: 302, startPoint y: 97, endPoint x: 386, endPoint y: 96, distance: 83.7
click at [386, 96] on div "// Initialize search bar click animation function initSearchAnimation ( ) { con…" at bounding box center [405, 567] width 402 height 975
click at [212, 42] on div "search.css" at bounding box center [209, 34] width 56 height 21
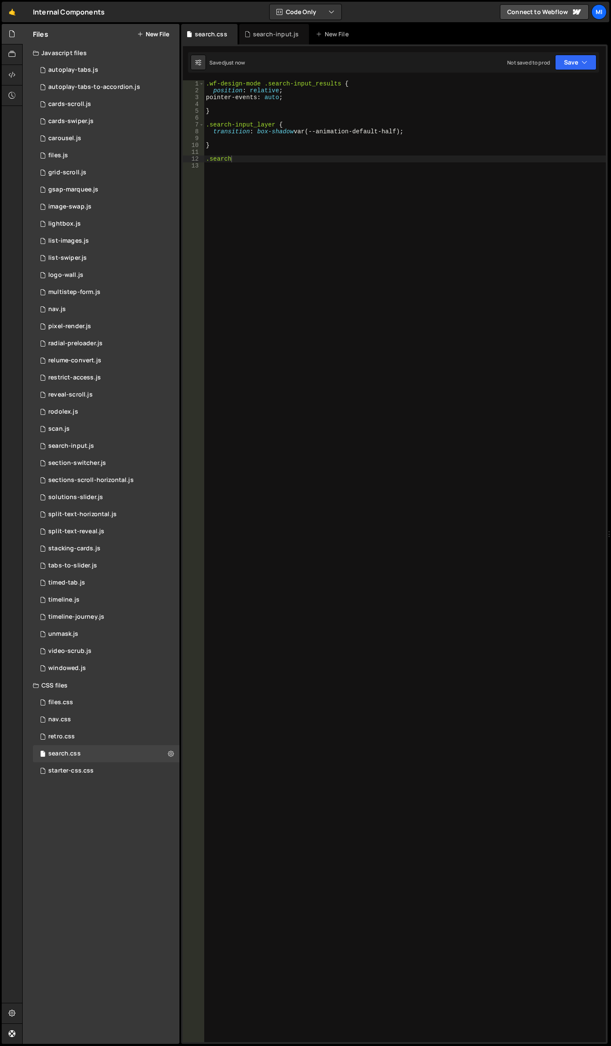
scroll to position [0, 0]
drag, startPoint x: 247, startPoint y: 179, endPoint x: 185, endPoint y: 167, distance: 62.7
click at [185, 167] on div "1 2 3 4 5 6 7 8 9 10 11 12 13 .wf-design-mode .search-input_results { position …" at bounding box center [394, 561] width 423 height 962
drag, startPoint x: 237, startPoint y: 167, endPoint x: 155, endPoint y: 159, distance: 82.9
click at [155, 159] on div "Files New File Javascript files 0 autoplay-tabs.js 0 0 autoplay-tabs-to-accordi…" at bounding box center [316, 534] width 589 height 1020
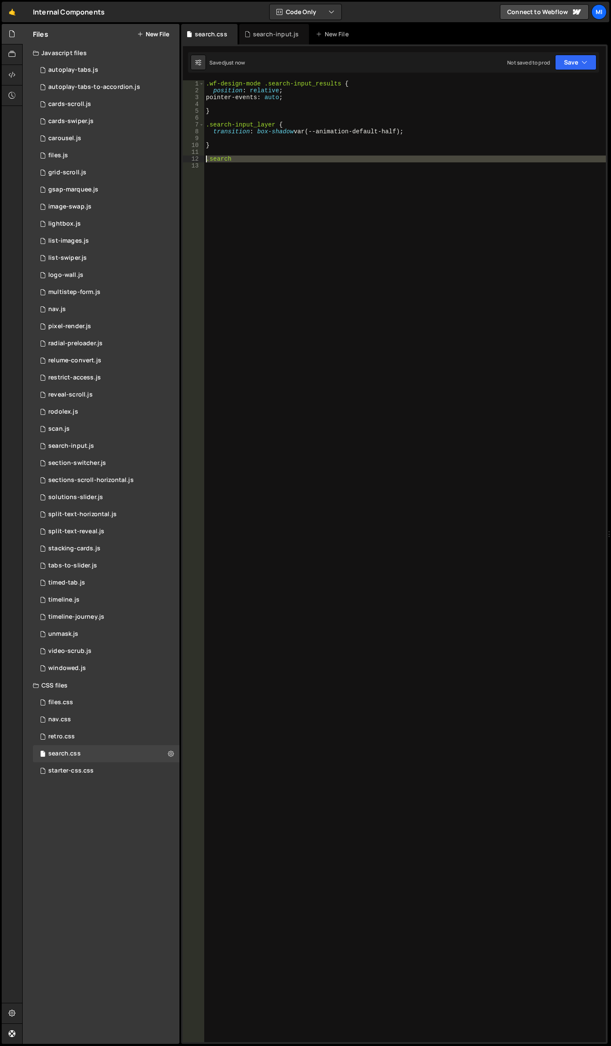
paste textarea "[data-search-component]"
type textarea "[data-search-component] input:focus {}"
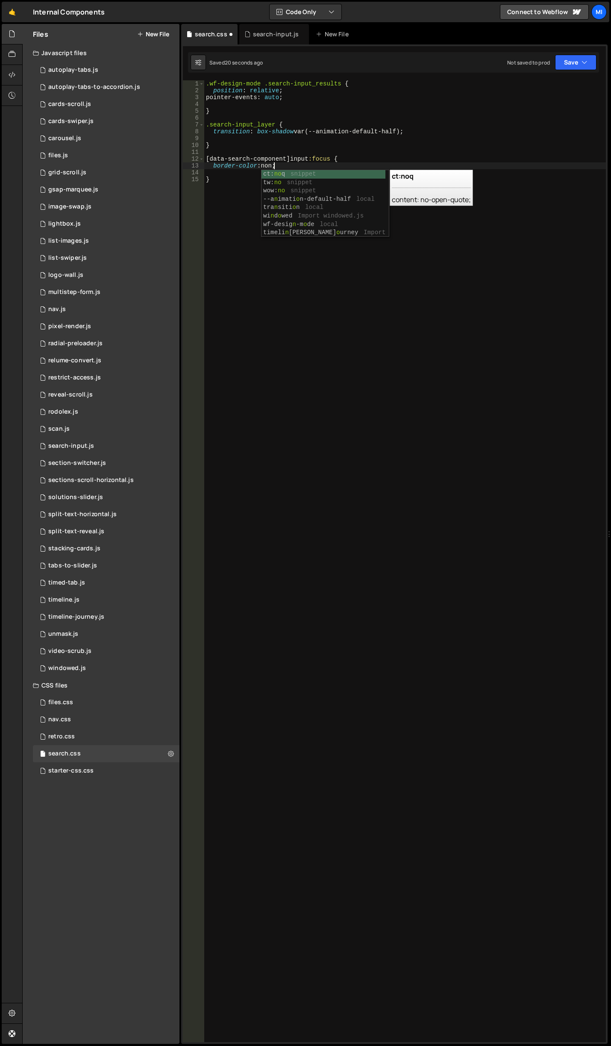
scroll to position [0, 4]
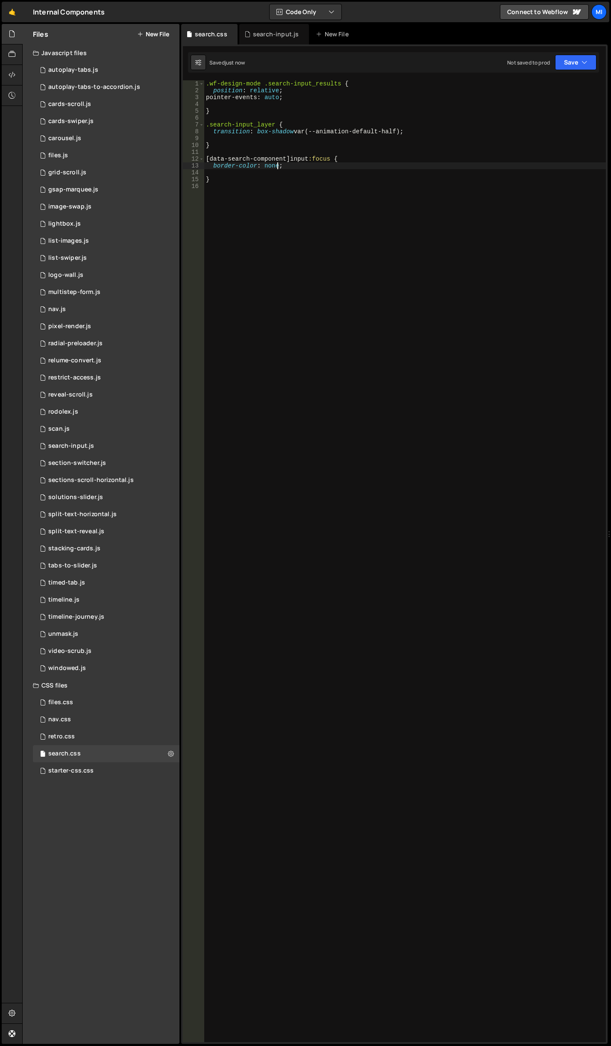
type textarea "border-color: none;"
click at [307, 216] on div ".wf-design-mode .search-input_results { position : relative ; pointer-events : …" at bounding box center [405, 567] width 402 height 975
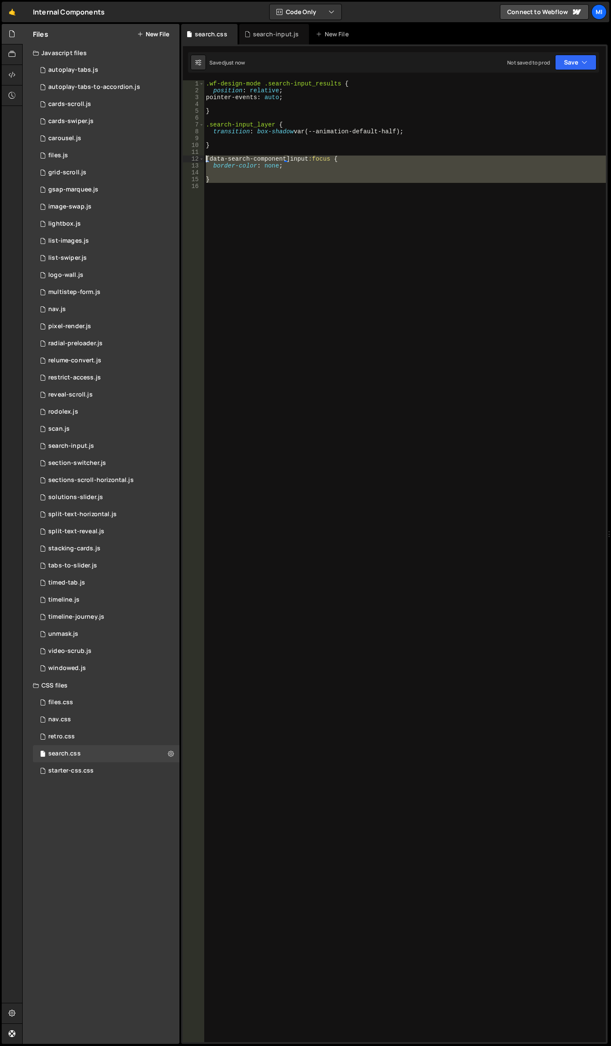
drag, startPoint x: 238, startPoint y: 192, endPoint x: 188, endPoint y: 161, distance: 59.1
click at [188, 161] on div "1 2 3 4 5 6 7 8 9 10 11 12 13 14 15 16 .wf-design-mode .search-input_results { …" at bounding box center [394, 561] width 423 height 962
type textarea "[data-search-component] input:focus { border-color: none;"
click at [308, 160] on div ".wf-design-mode .search-input_results { position : relative ; pointer-events : …" at bounding box center [405, 561] width 402 height 962
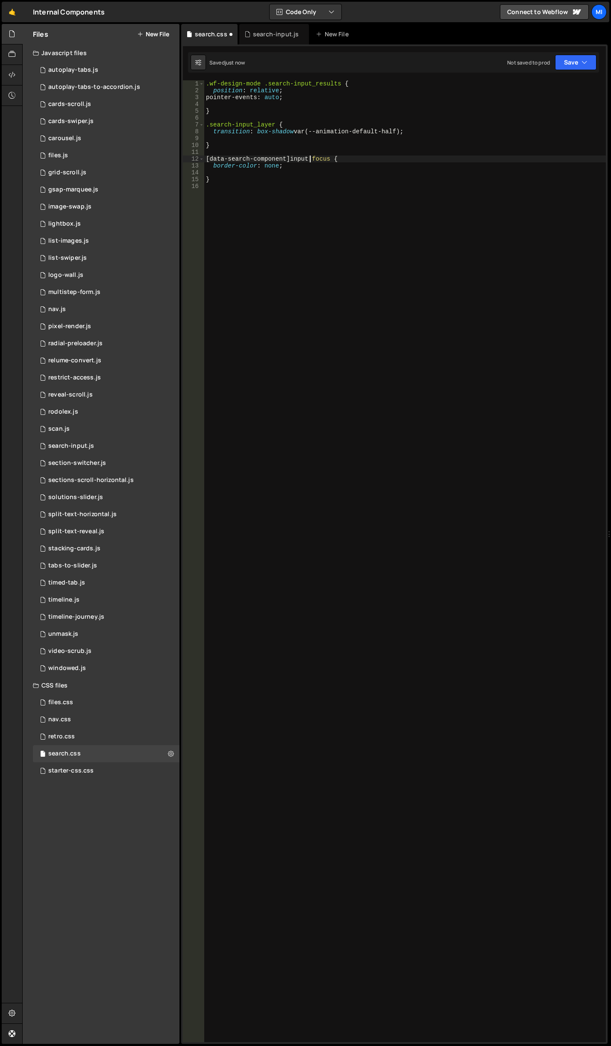
scroll to position [0, 7]
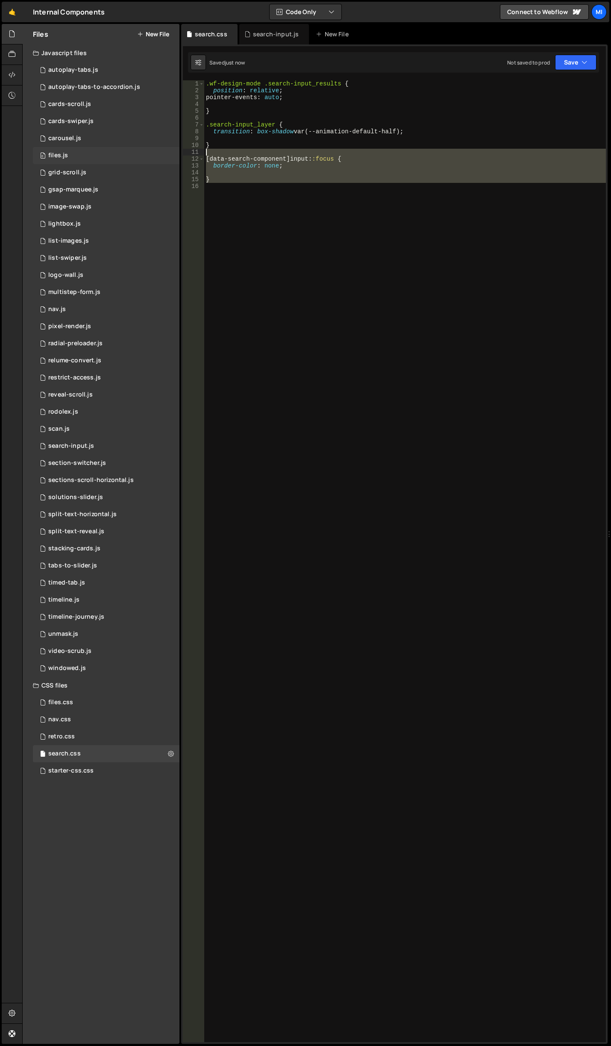
drag, startPoint x: 229, startPoint y: 195, endPoint x: 176, endPoint y: 157, distance: 66.1
click at [176, 157] on div "Files New File Javascript files 0 autoplay-tabs.js 0 0 autoplay-tabs-to-accordi…" at bounding box center [316, 534] width 589 height 1020
type textarea "[data-search-component] input::focus { border-color: none;"
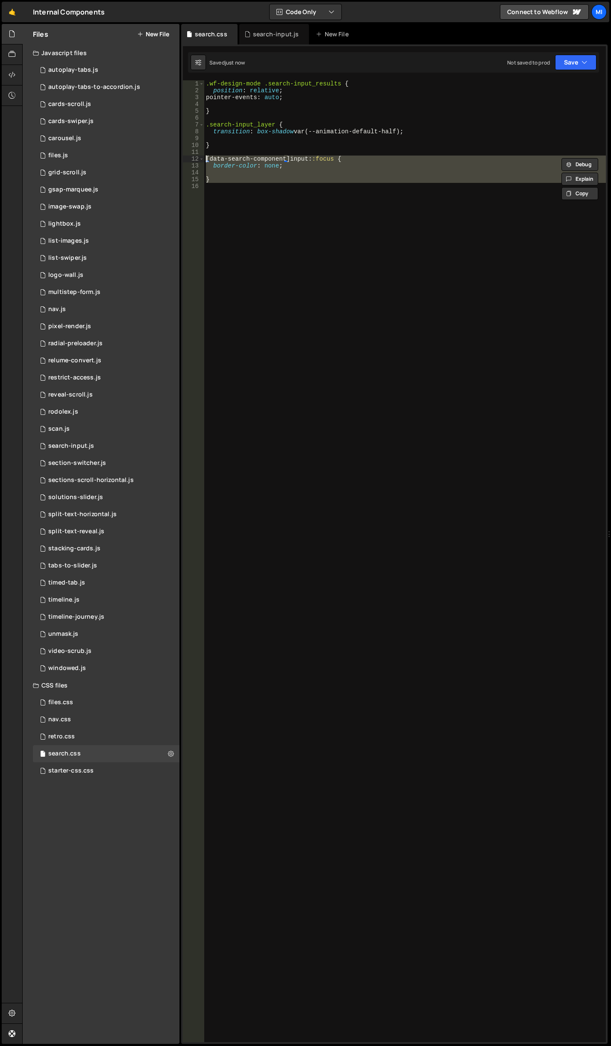
scroll to position [0, 0]
